Goal: Check status: Check status

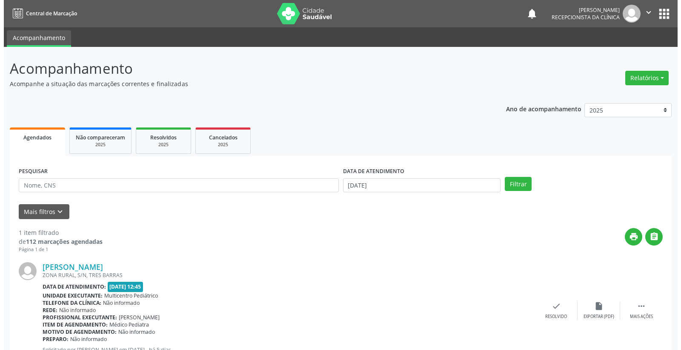
scroll to position [32, 0]
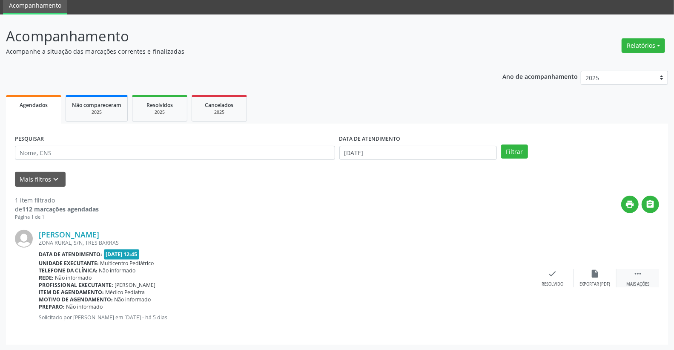
click at [640, 270] on icon "" at bounding box center [637, 273] width 9 height 9
click at [505, 273] on icon "print" at bounding box center [509, 273] width 9 height 9
click at [427, 273] on icon "check" at bounding box center [424, 273] width 9 height 9
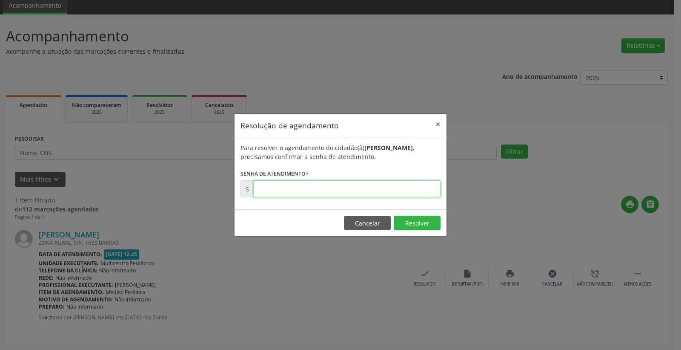
paste input "00176406"
type input "00176406"
click at [421, 231] on footer "Cancelar Resolver" at bounding box center [341, 222] width 212 height 27
click at [418, 224] on button "Resolver" at bounding box center [417, 222] width 47 height 14
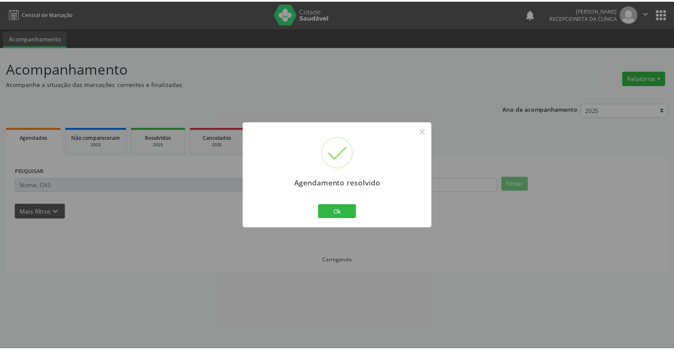
scroll to position [0, 0]
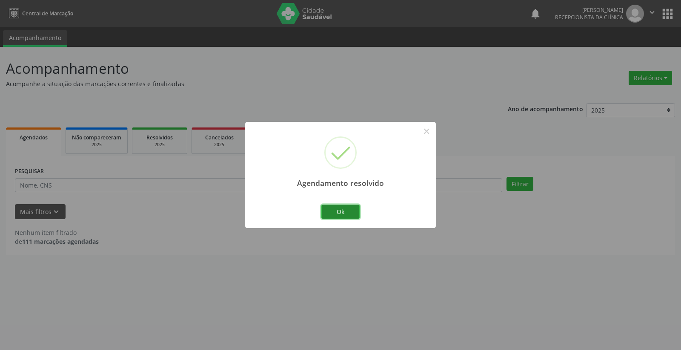
click at [342, 216] on button "Ok" at bounding box center [340, 211] width 38 height 14
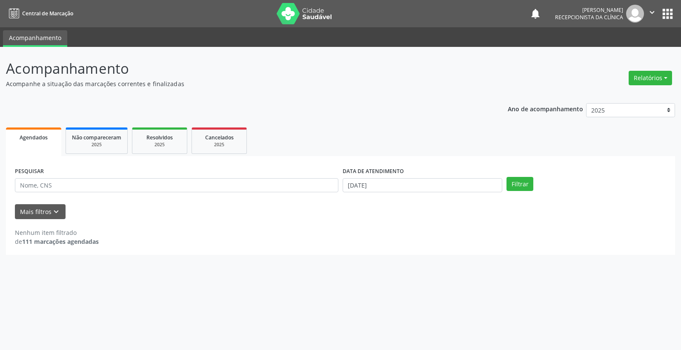
click at [424, 174] on div "DATA DE ATENDIMENTO" at bounding box center [423, 171] width 160 height 13
click at [418, 187] on input "[DATE]" at bounding box center [423, 185] width 160 height 14
click at [406, 261] on span "17" at bounding box center [404, 261] width 17 height 17
type input "[DATE]"
click at [406, 261] on span "17" at bounding box center [404, 261] width 17 height 17
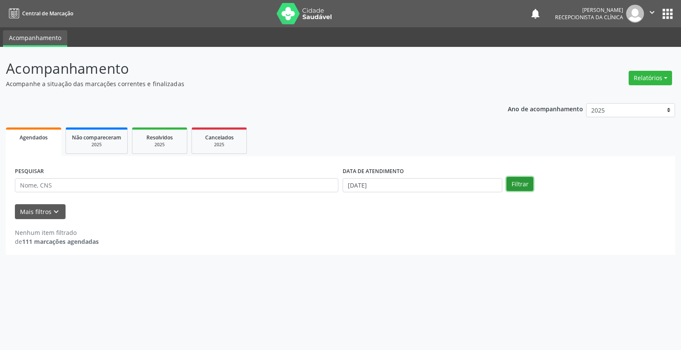
click at [521, 180] on button "Filtrar" at bounding box center [520, 184] width 27 height 14
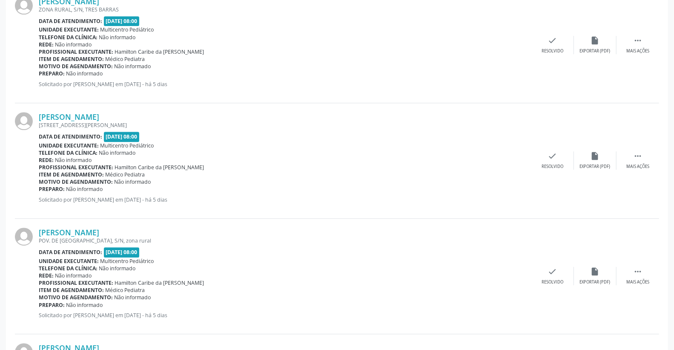
scroll to position [1419, 0]
